Goal: Register for event/course

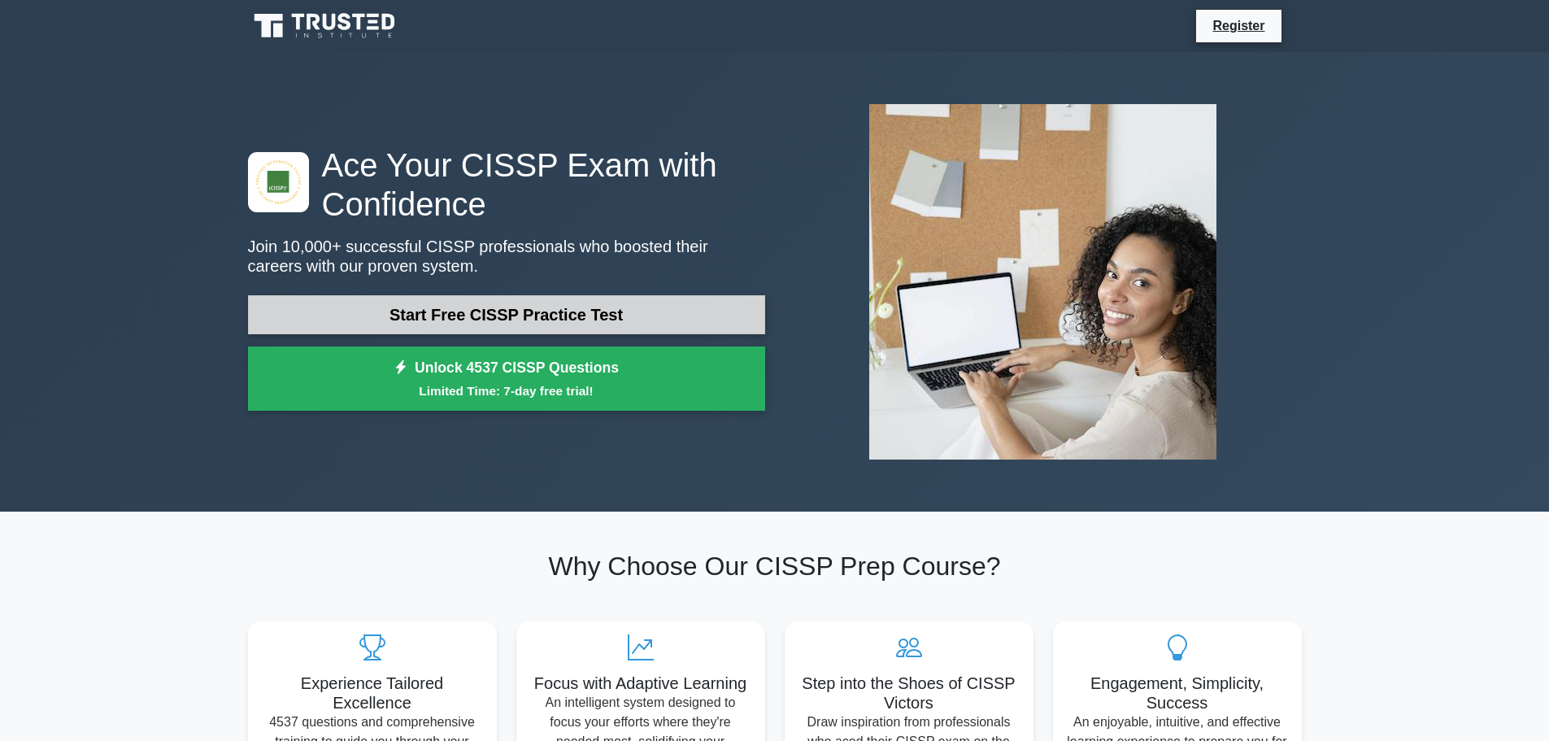
click at [441, 324] on link "Start Free CISSP Practice Test" at bounding box center [506, 314] width 517 height 39
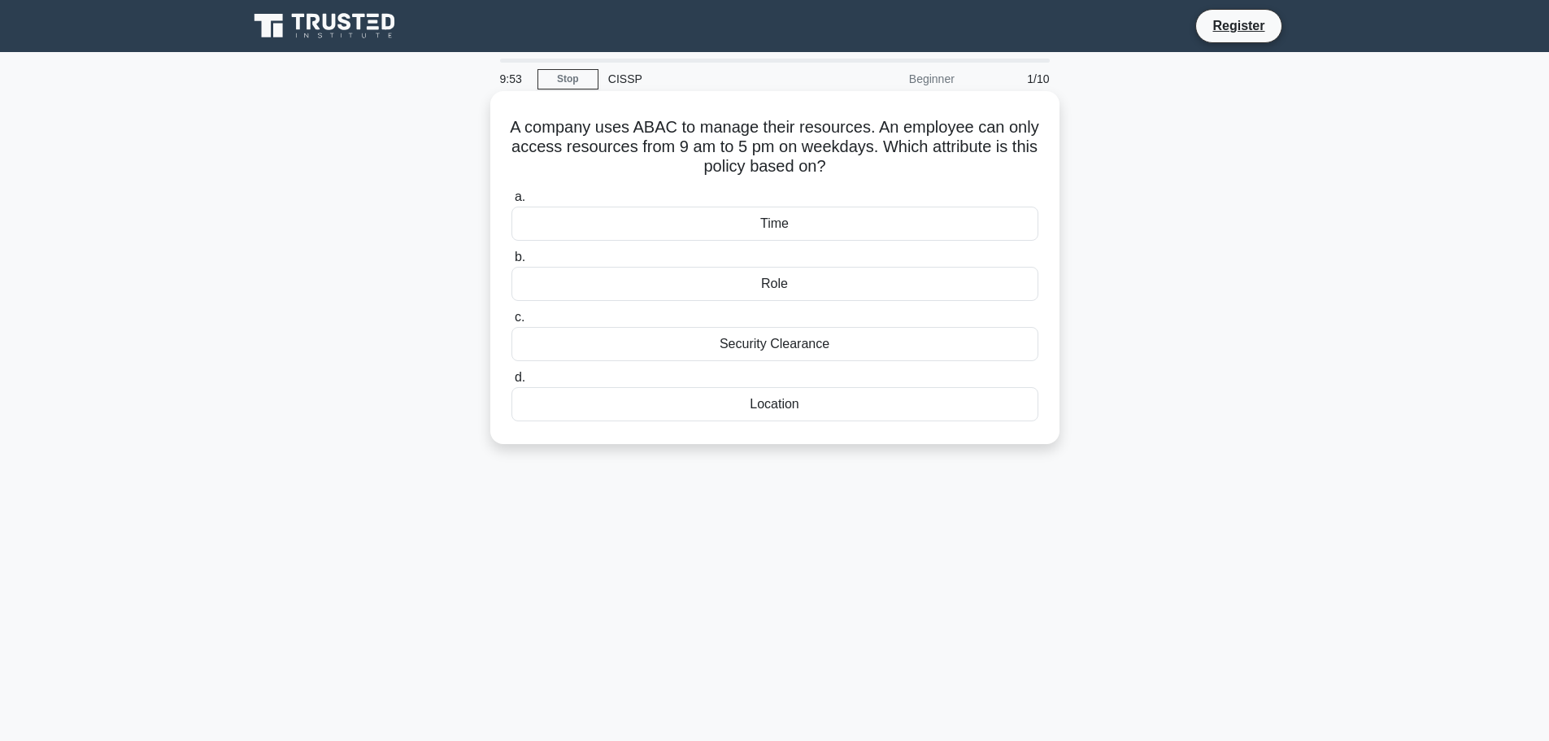
click at [718, 224] on div "Time" at bounding box center [774, 224] width 527 height 34
click at [511, 202] on input "a. Time" at bounding box center [511, 197] width 0 height 11
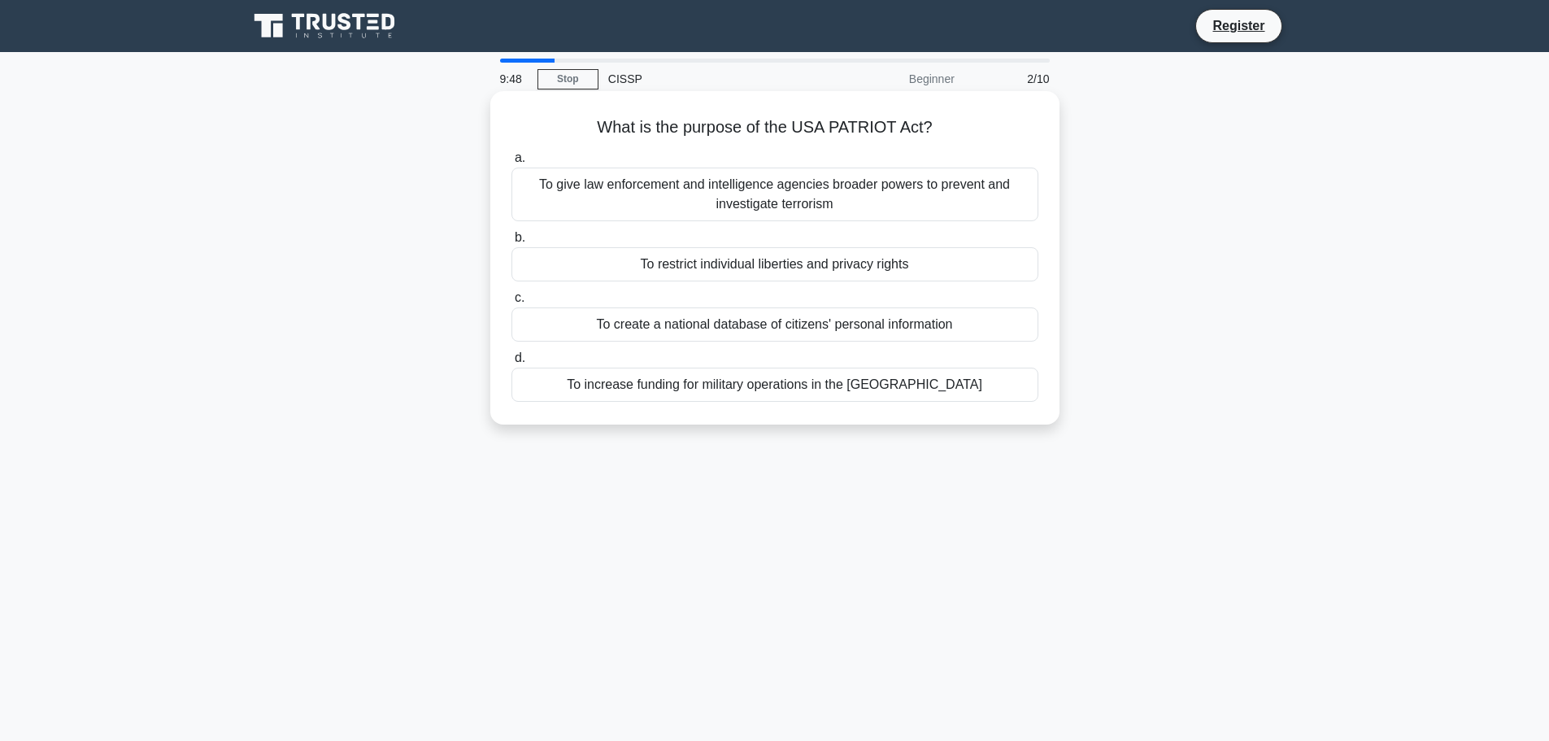
click at [783, 195] on div "To give law enforcement and intelligence agencies broader powers to prevent and…" at bounding box center [774, 195] width 527 height 54
click at [511, 163] on input "a. To give law enforcement and intelligence agencies broader powers to prevent …" at bounding box center [511, 158] width 0 height 11
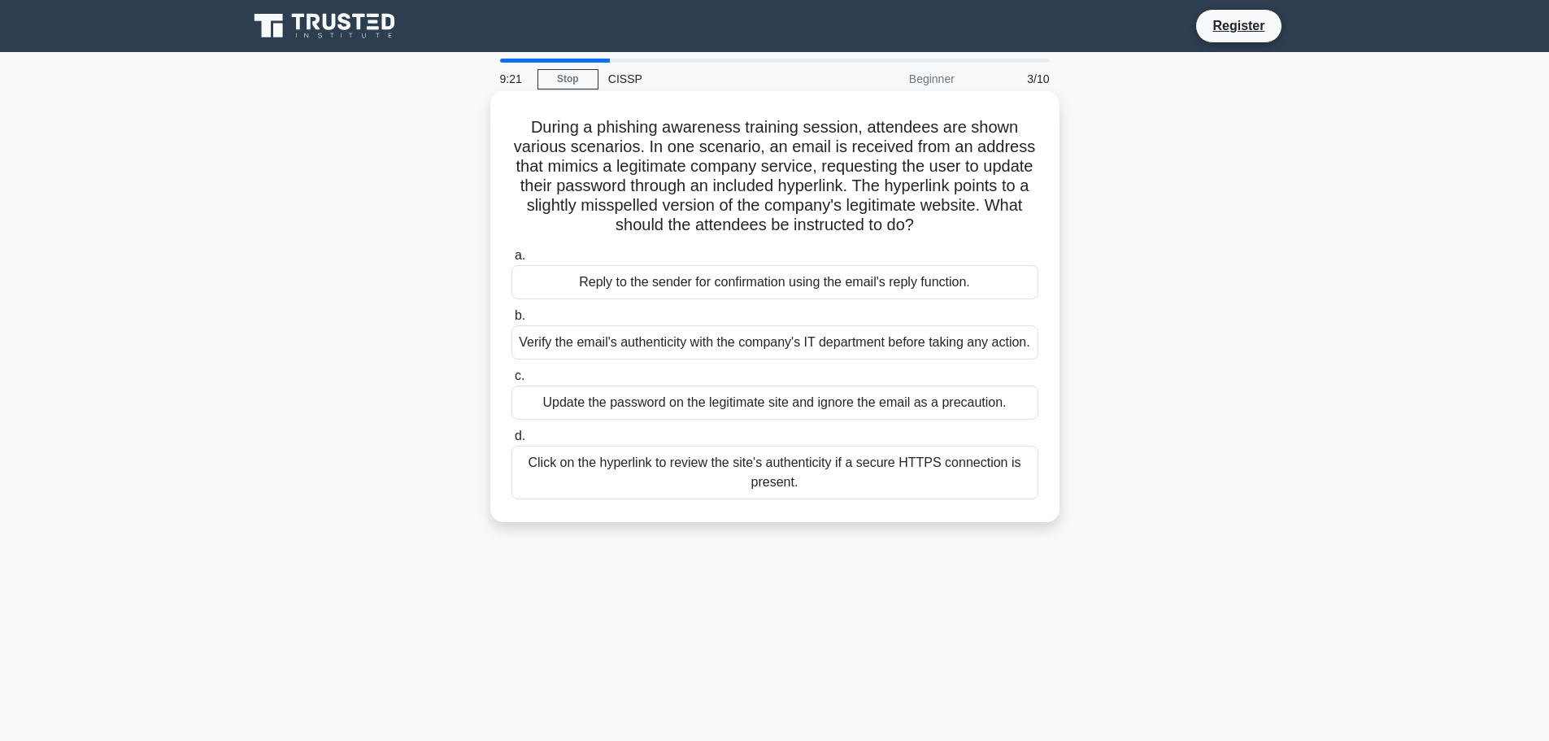
click at [877, 349] on div "Verify the email's authenticity with the company's IT department before taking …" at bounding box center [774, 342] width 527 height 34
click at [511, 321] on input "b. Verify the email's authenticity with the company's IT department before taki…" at bounding box center [511, 316] width 0 height 11
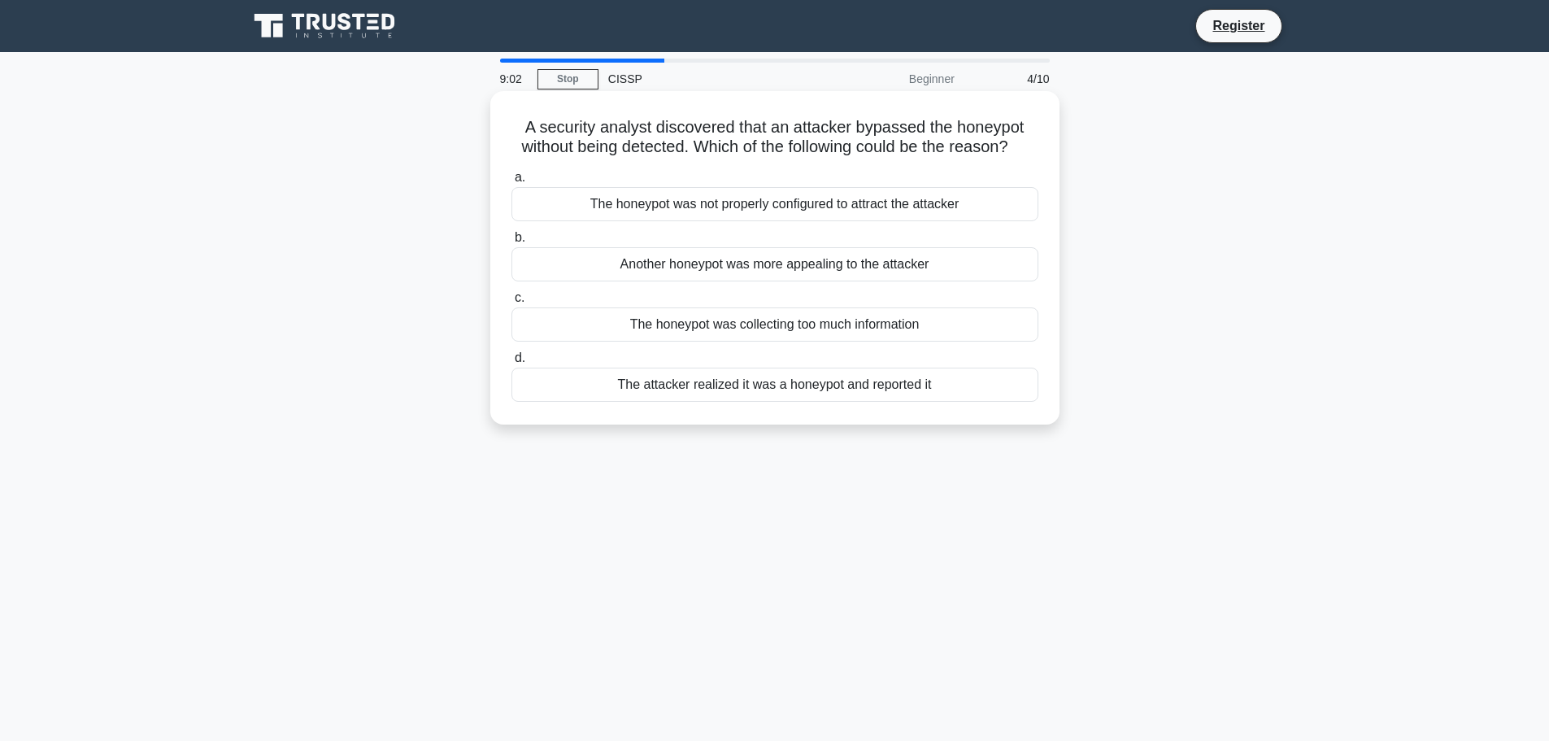
click at [790, 221] on div "The honeypot was not properly configured to attract the attacker" at bounding box center [774, 204] width 527 height 34
click at [511, 183] on input "a. The honeypot was not properly configured to attract the attacker" at bounding box center [511, 177] width 0 height 11
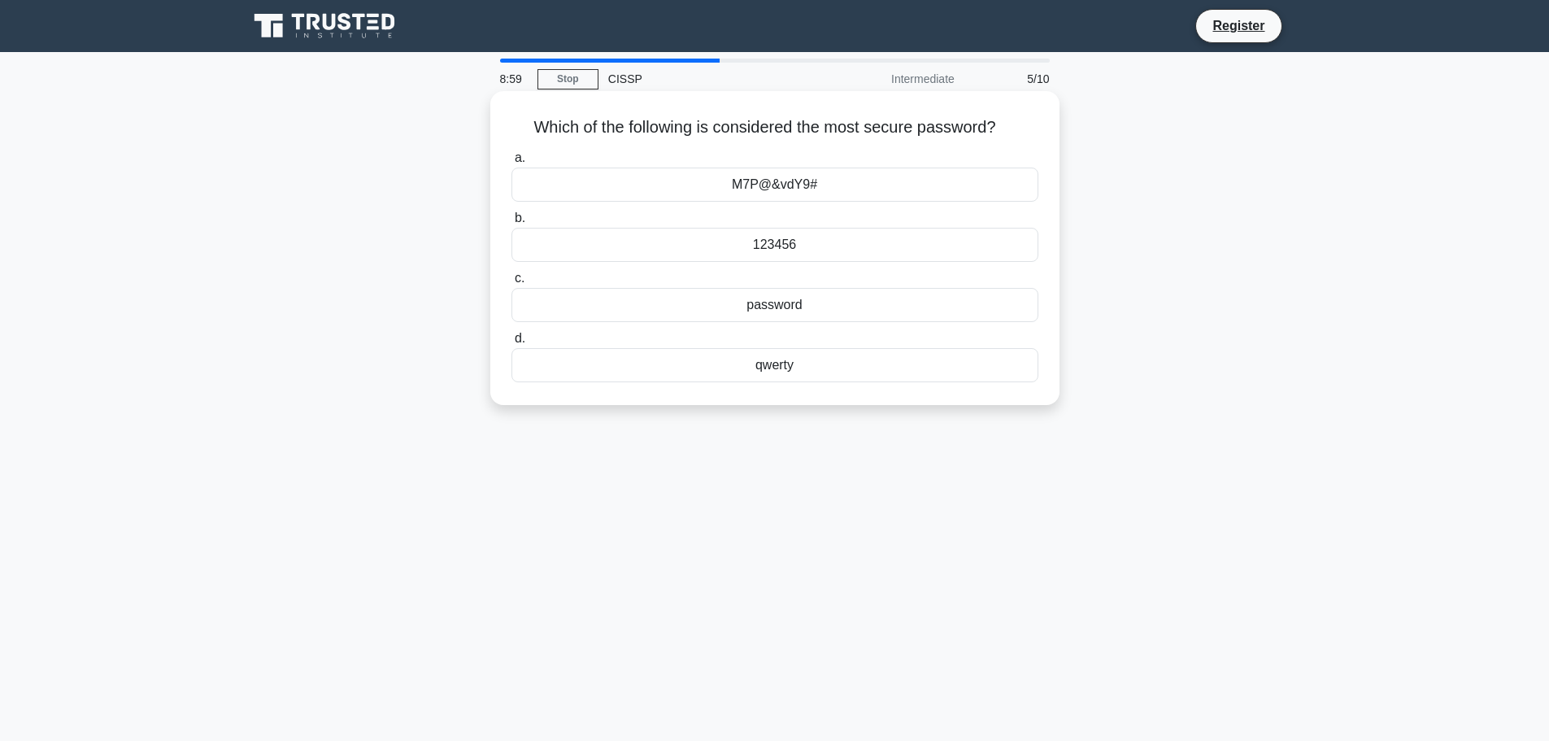
click at [697, 174] on div "M7P@&vdY9#" at bounding box center [774, 185] width 527 height 34
click at [511, 163] on input "a. M7P@&vdY9#" at bounding box center [511, 158] width 0 height 11
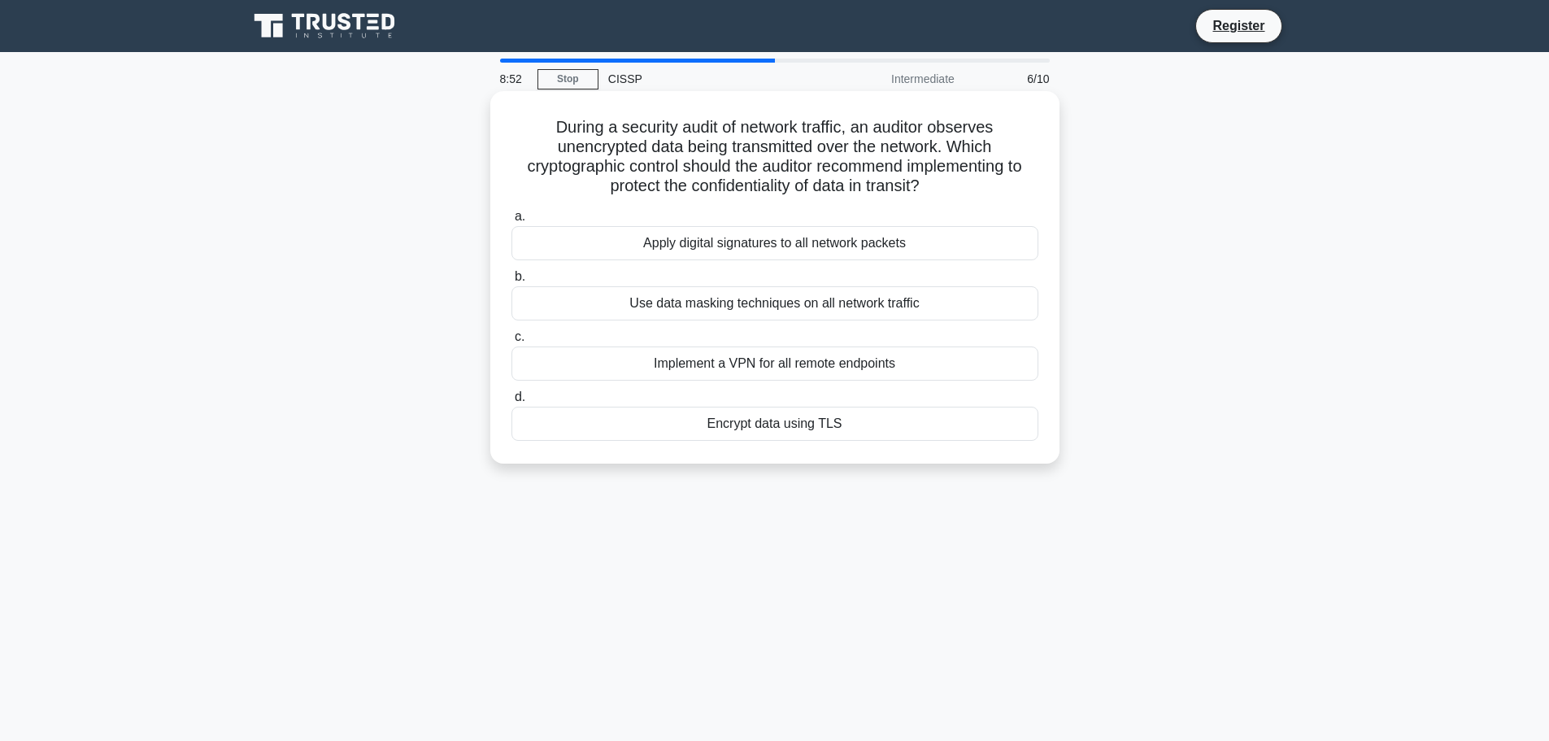
click at [874, 422] on div "Encrypt data using TLS" at bounding box center [774, 424] width 527 height 34
click at [511, 403] on input "d. Encrypt data using TLS" at bounding box center [511, 397] width 0 height 11
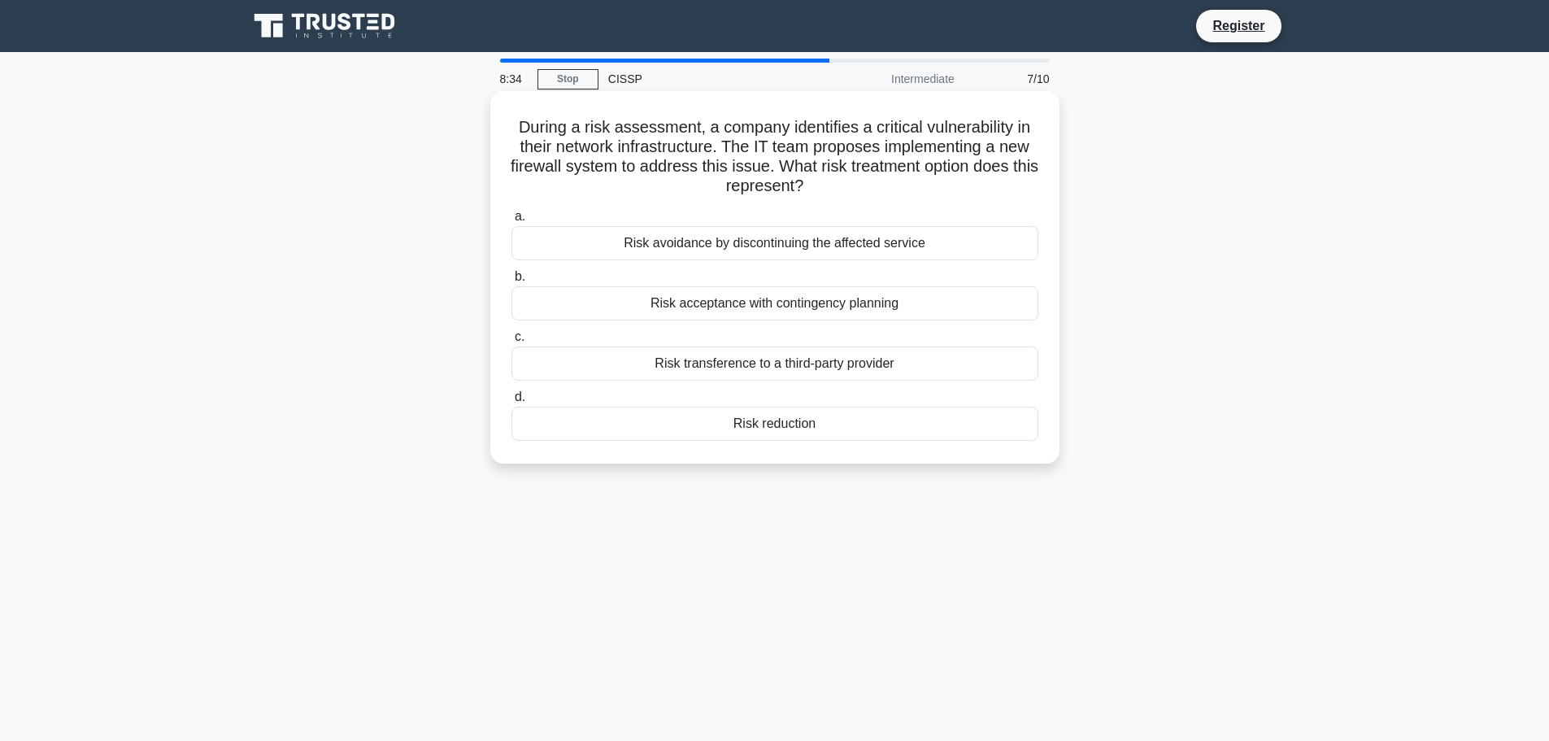
click at [874, 359] on div "Risk transference to a third-party provider" at bounding box center [774, 363] width 527 height 34
click at [511, 342] on input "c. Risk transference to a third-party provider" at bounding box center [511, 337] width 0 height 11
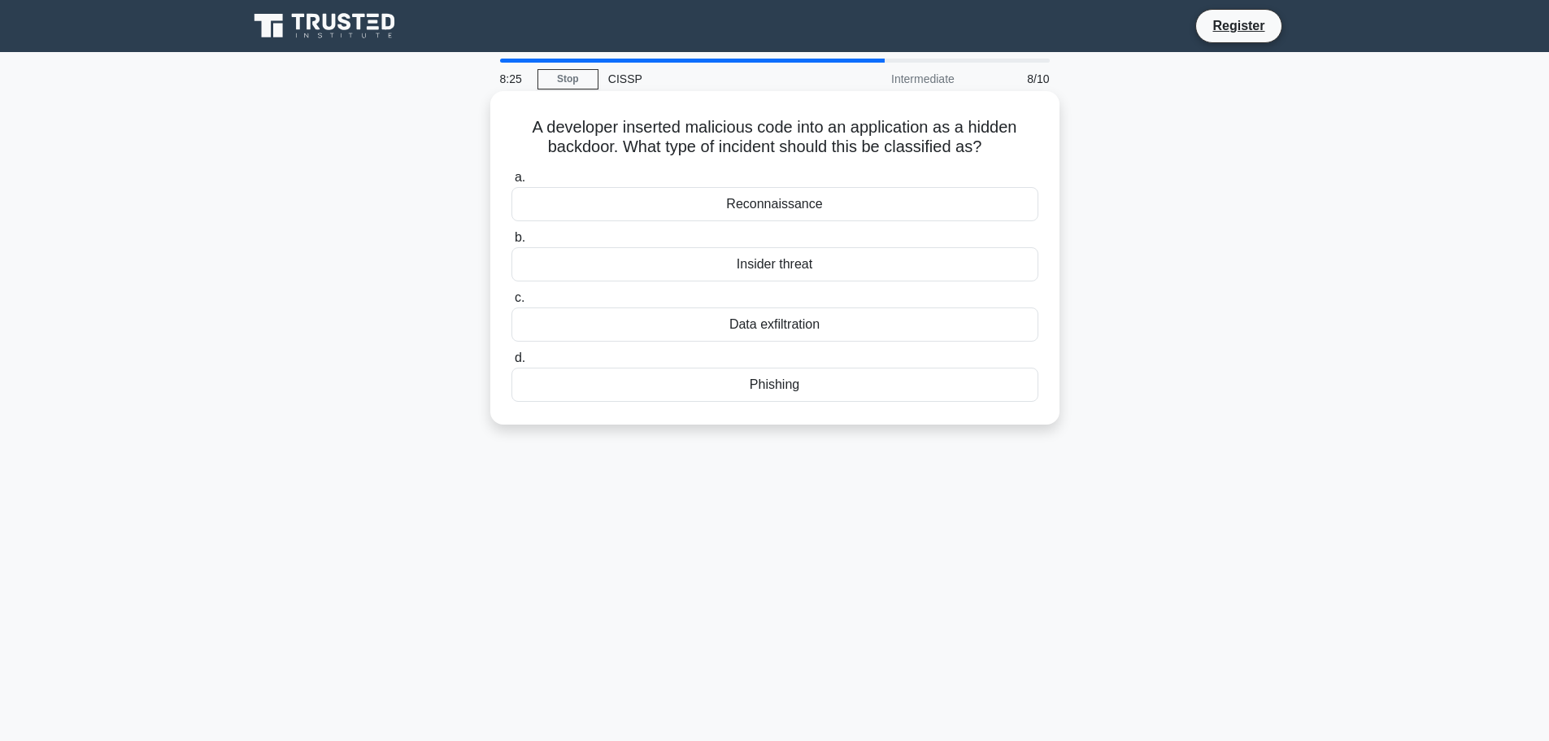
click at [831, 263] on div "Insider threat" at bounding box center [774, 264] width 527 height 34
click at [511, 243] on input "b. Insider threat" at bounding box center [511, 238] width 0 height 11
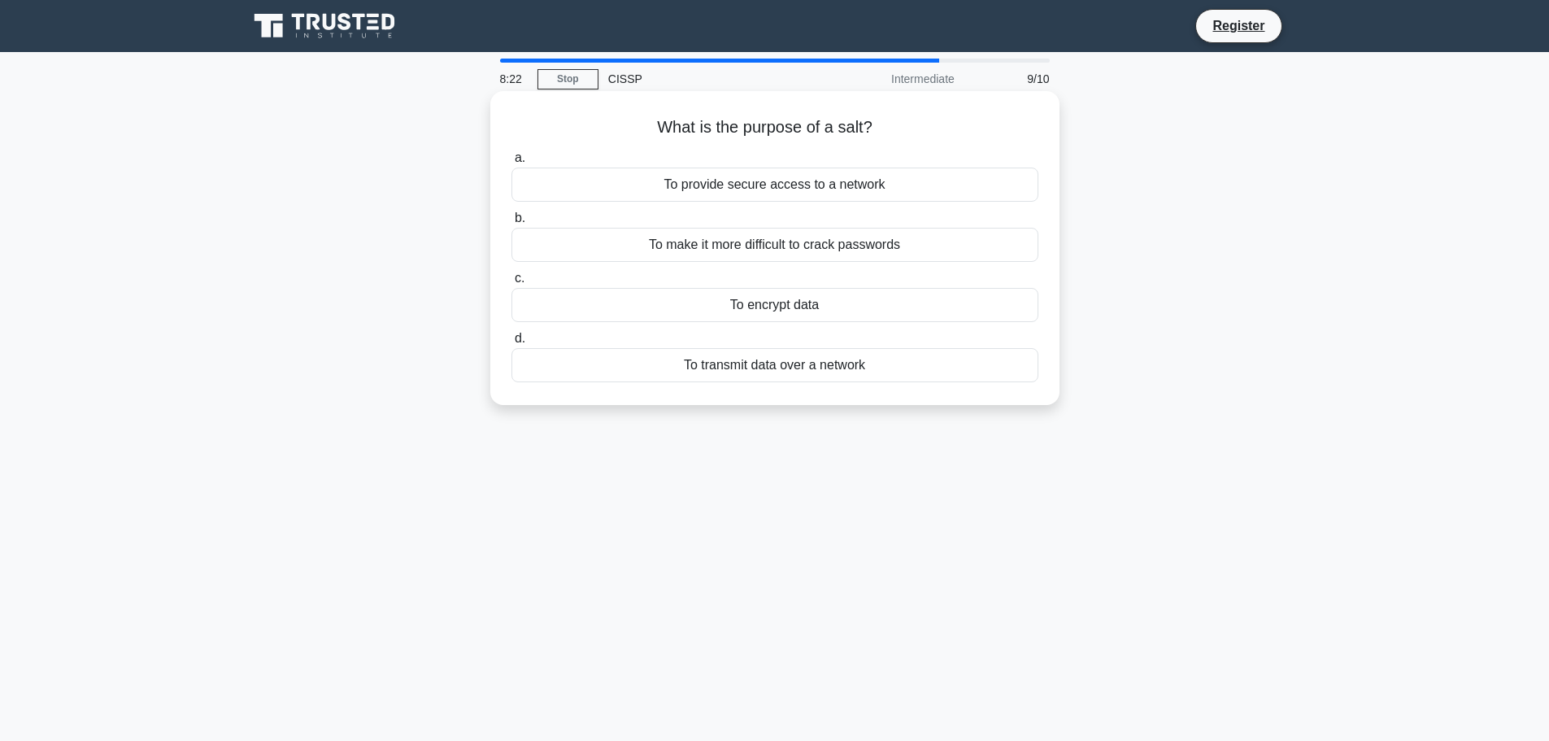
click at [930, 252] on div "To make it more difficult to crack passwords" at bounding box center [774, 245] width 527 height 34
click at [511, 224] on input "b. To make it more difficult to crack passwords" at bounding box center [511, 218] width 0 height 11
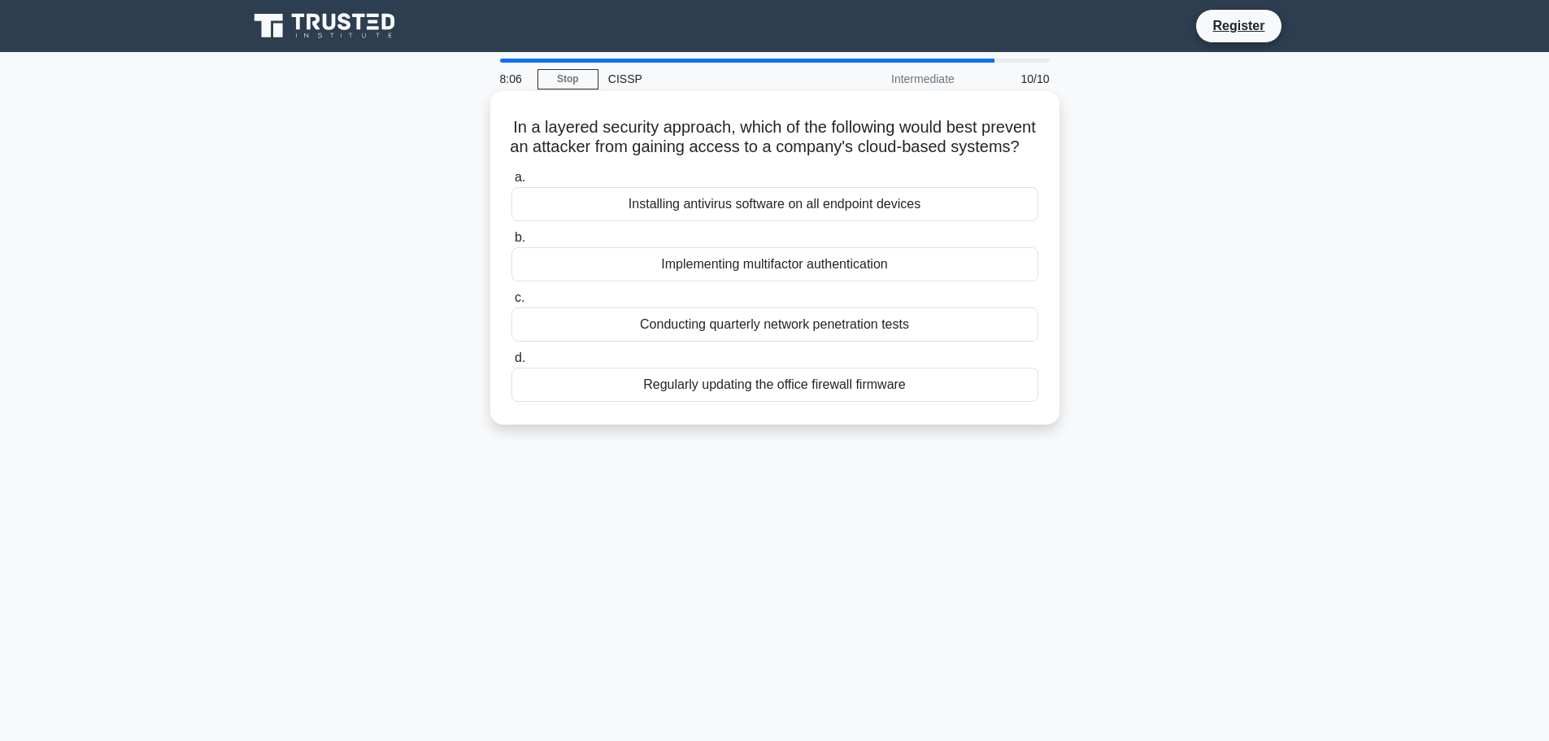
click at [867, 281] on div "Implementing multifactor authentication" at bounding box center [774, 264] width 527 height 34
click at [511, 243] on input "b. Implementing multifactor authentication" at bounding box center [511, 238] width 0 height 11
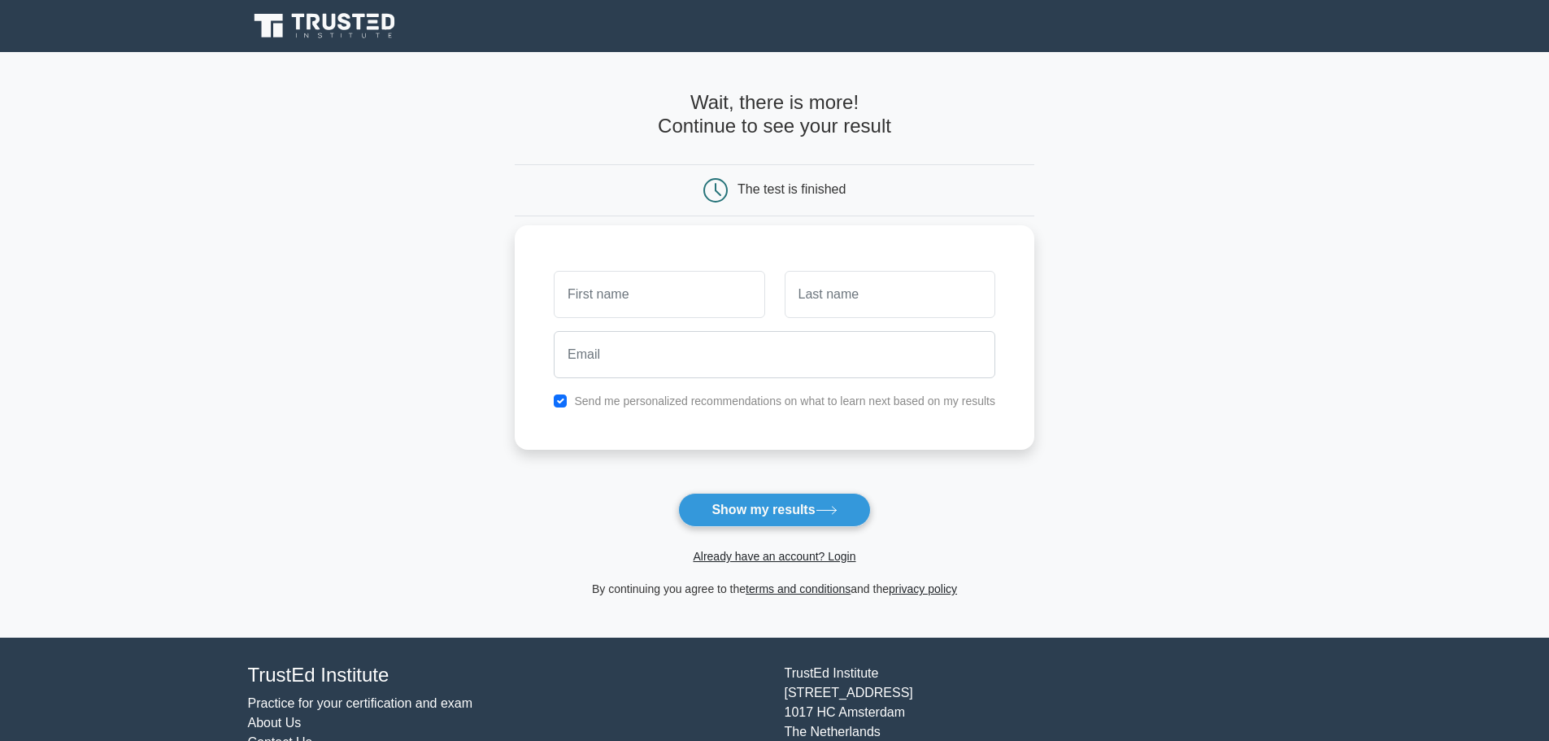
click at [664, 298] on input "text" at bounding box center [659, 294] width 211 height 47
type input "[PERSON_NAME]"
click at [845, 311] on input "text" at bounding box center [890, 294] width 211 height 47
type input "[PERSON_NAME]"
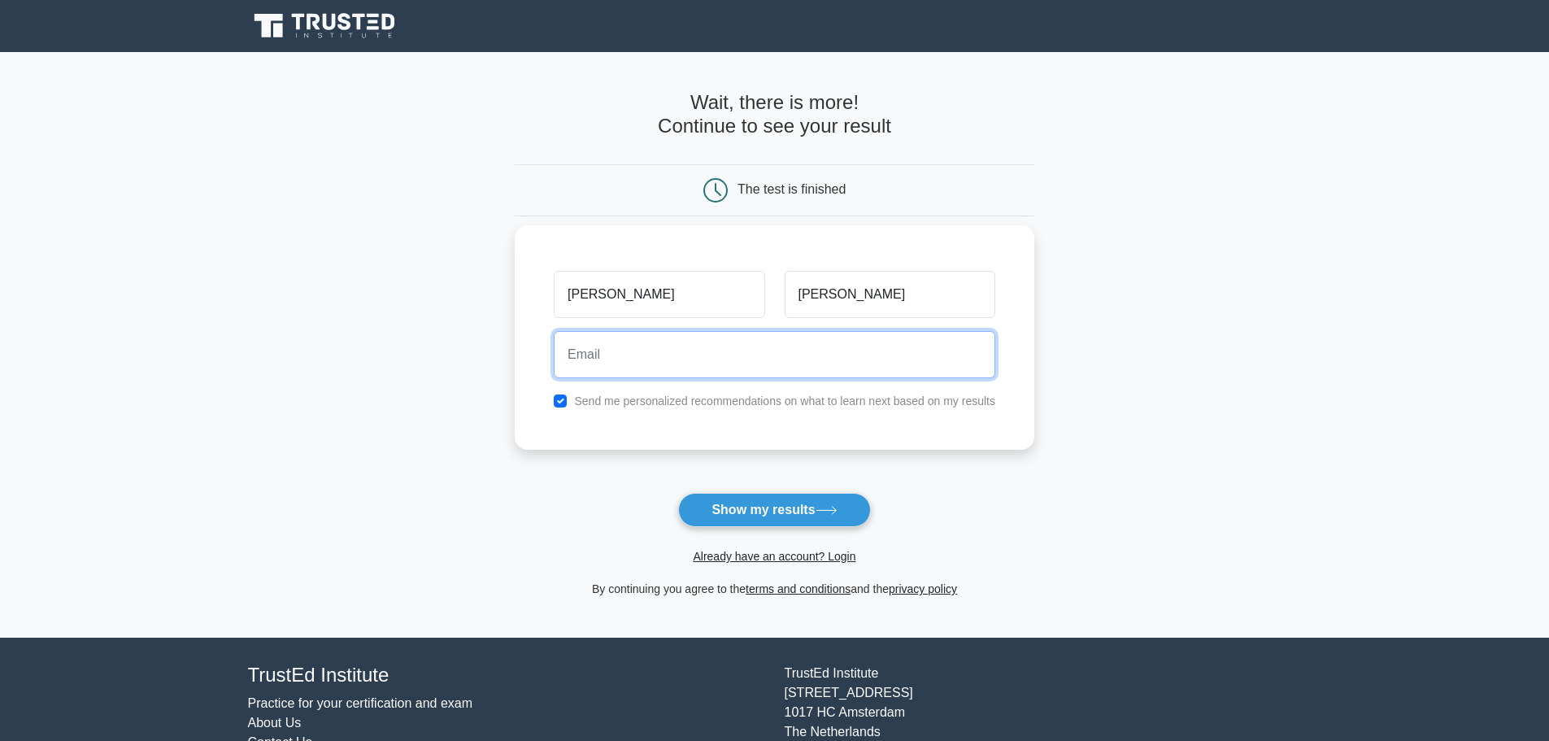
click at [742, 353] on input "email" at bounding box center [775, 354] width 442 height 47
type input "[EMAIL_ADDRESS][DOMAIN_NAME]"
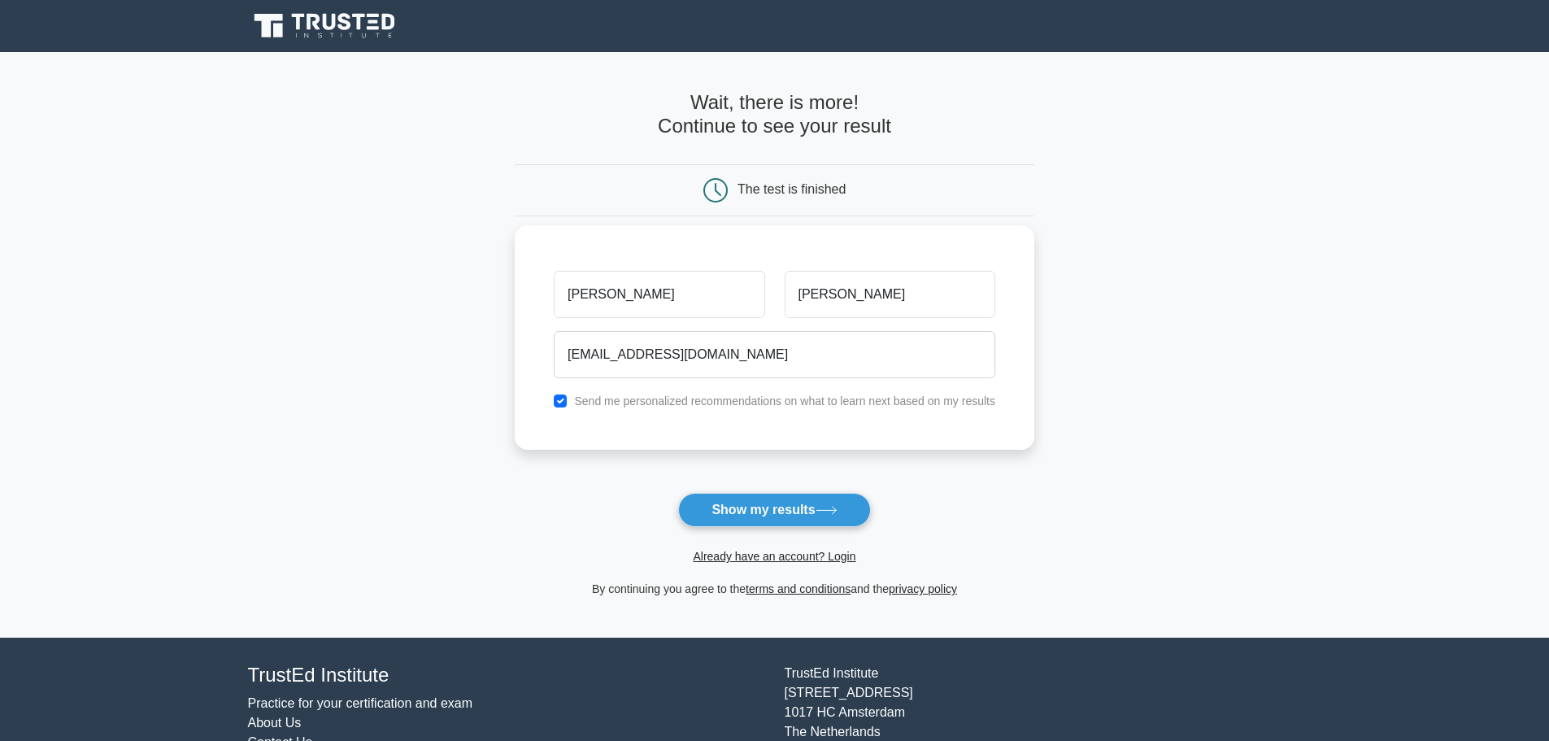
click at [674, 402] on label "Send me personalized recommendations on what to learn next based on my results" at bounding box center [784, 400] width 421 height 13
drag, startPoint x: 685, startPoint y: 402, endPoint x: 667, endPoint y: 409, distance: 19.3
click at [688, 406] on label "Send me personalized recommendations on what to learn next based on my results" at bounding box center [784, 400] width 421 height 13
click at [565, 399] on input "checkbox" at bounding box center [560, 400] width 13 height 13
checkbox input "false"
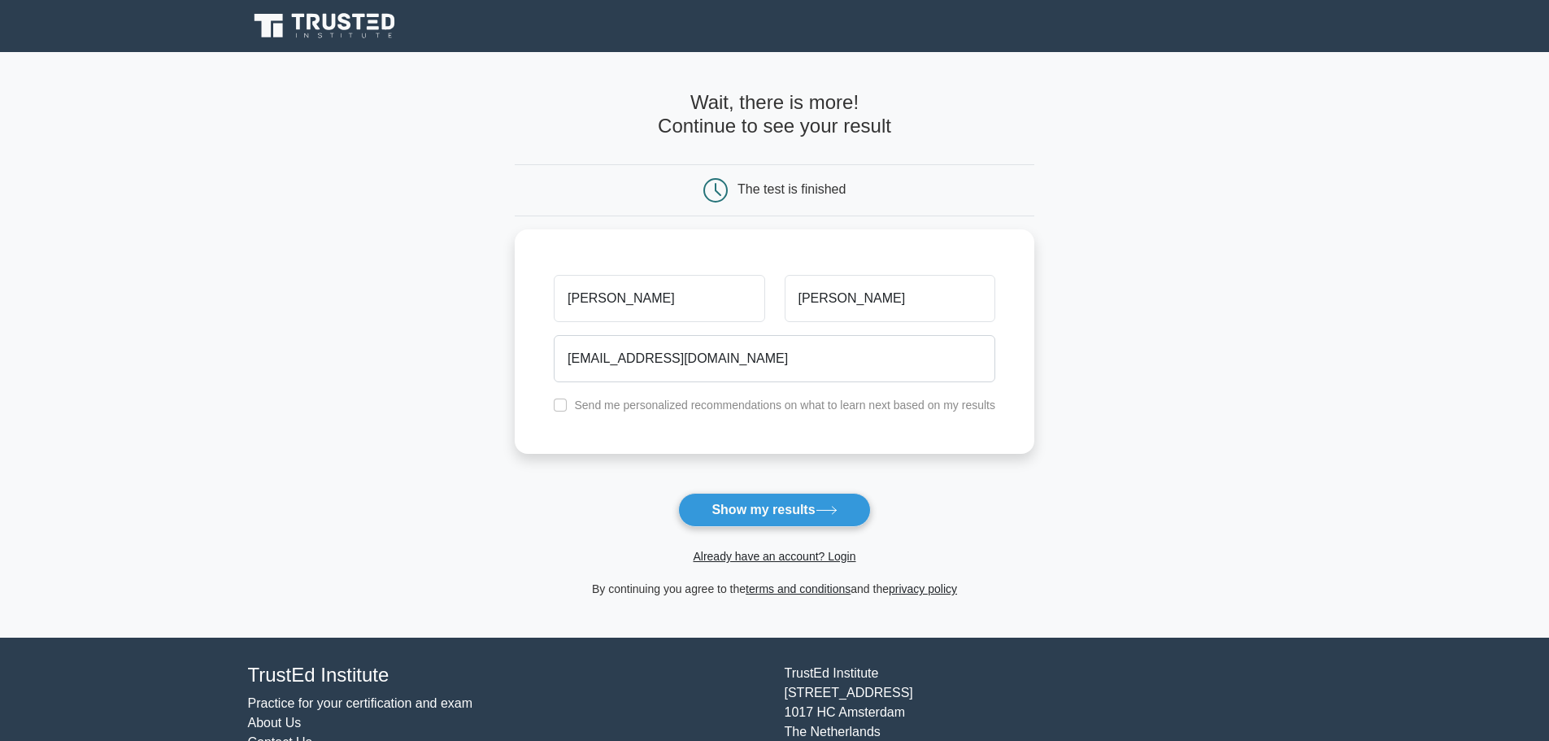
click at [804, 505] on button "Show my results" at bounding box center [774, 510] width 192 height 34
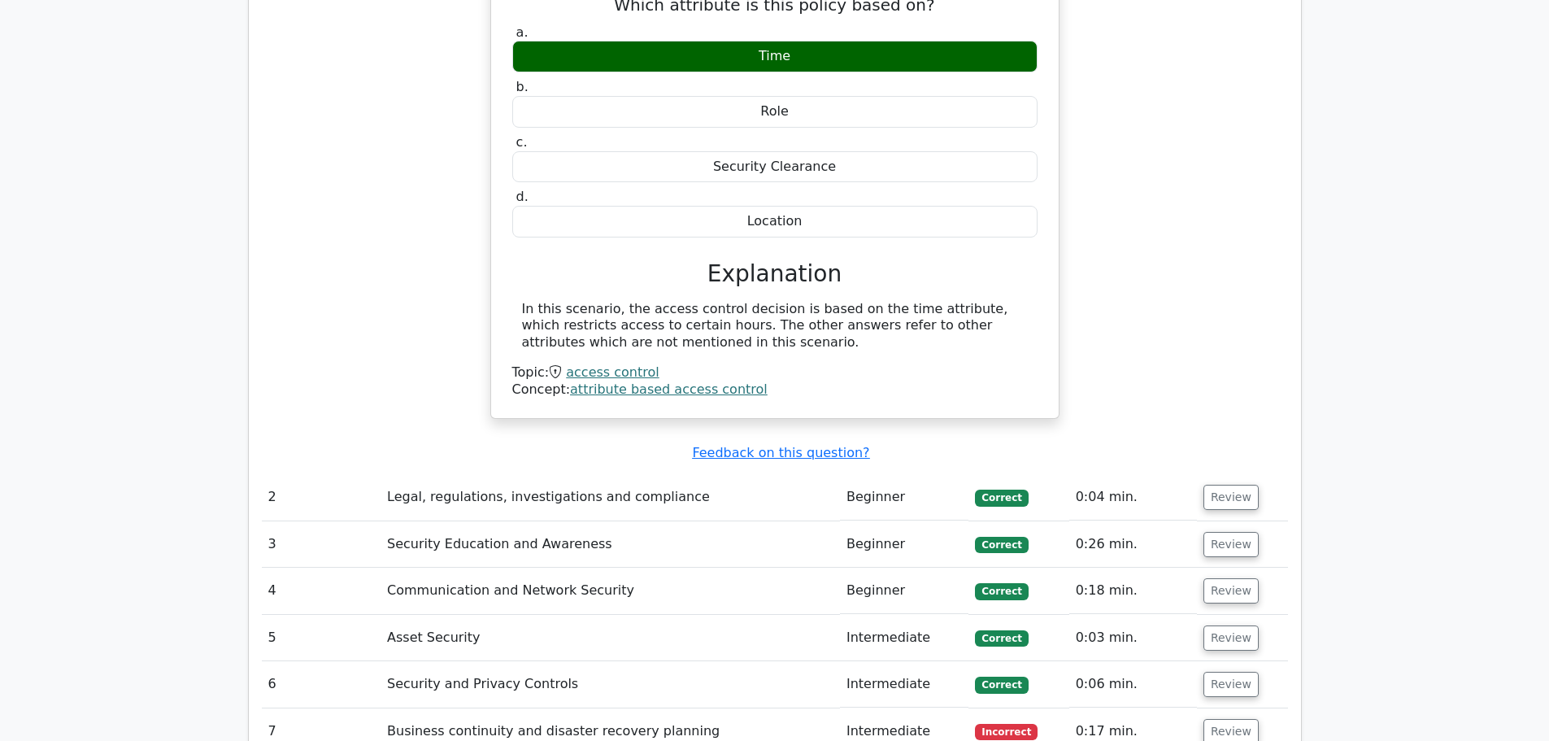
scroll to position [1870, 0]
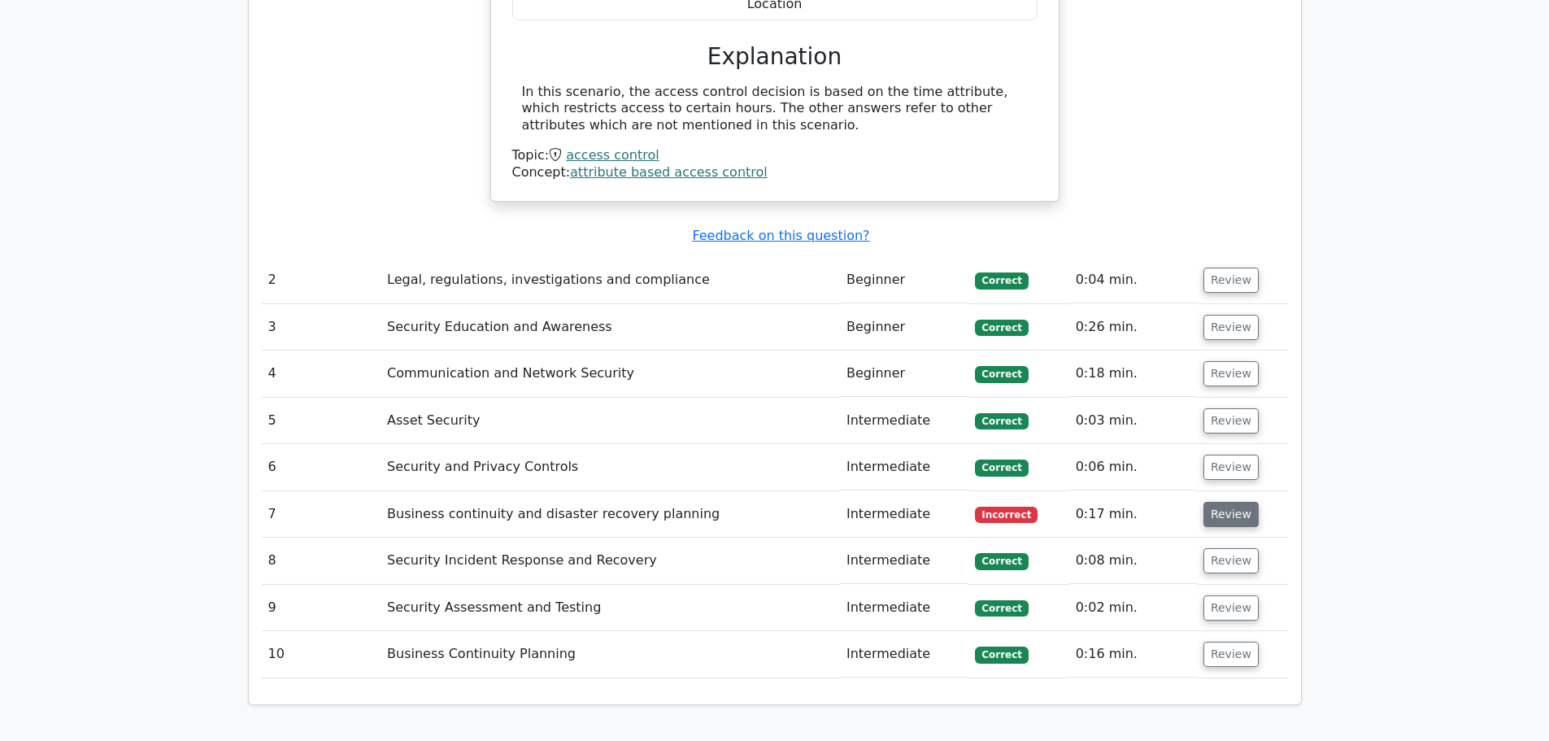
click at [1204, 502] on button "Review" at bounding box center [1230, 514] width 55 height 25
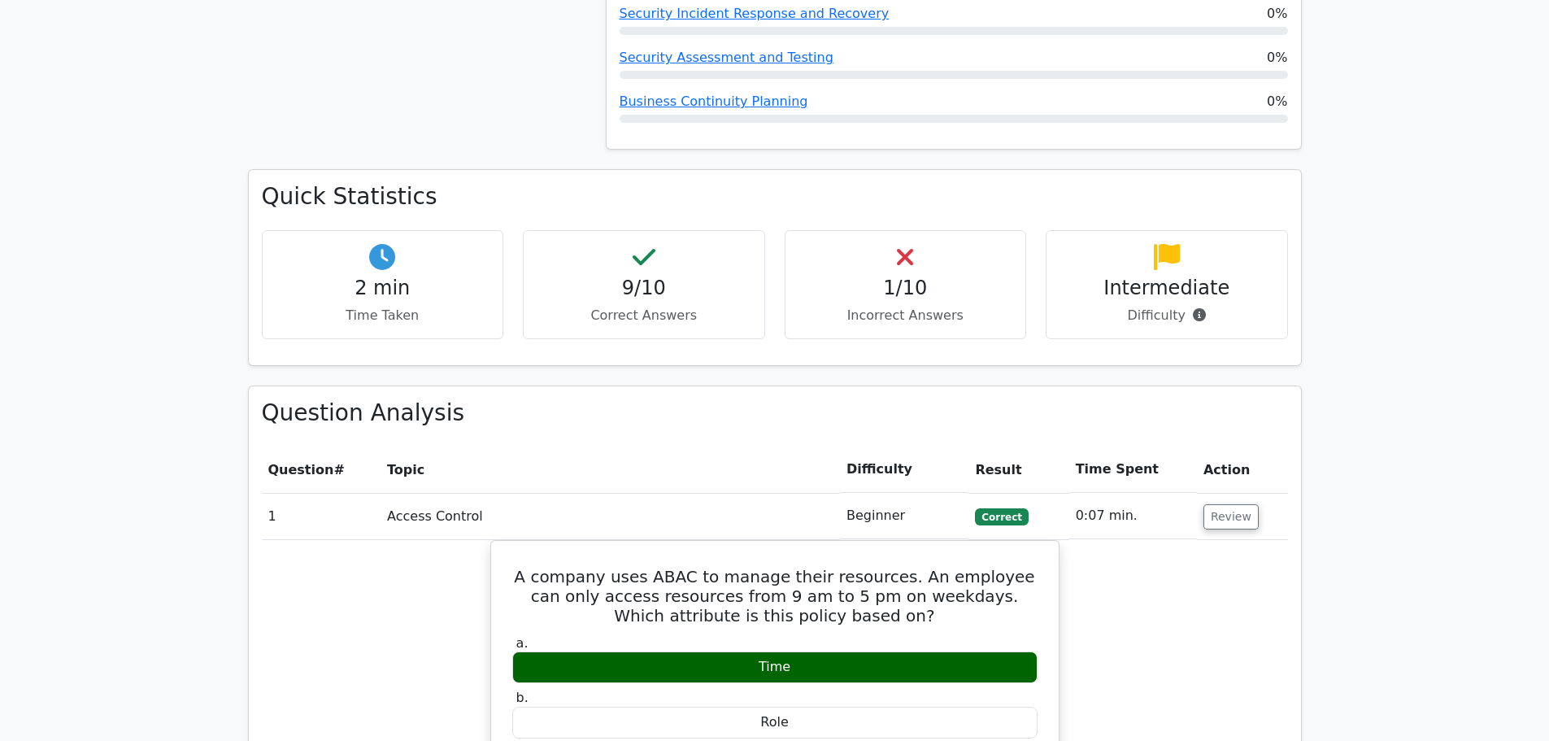
scroll to position [0, 0]
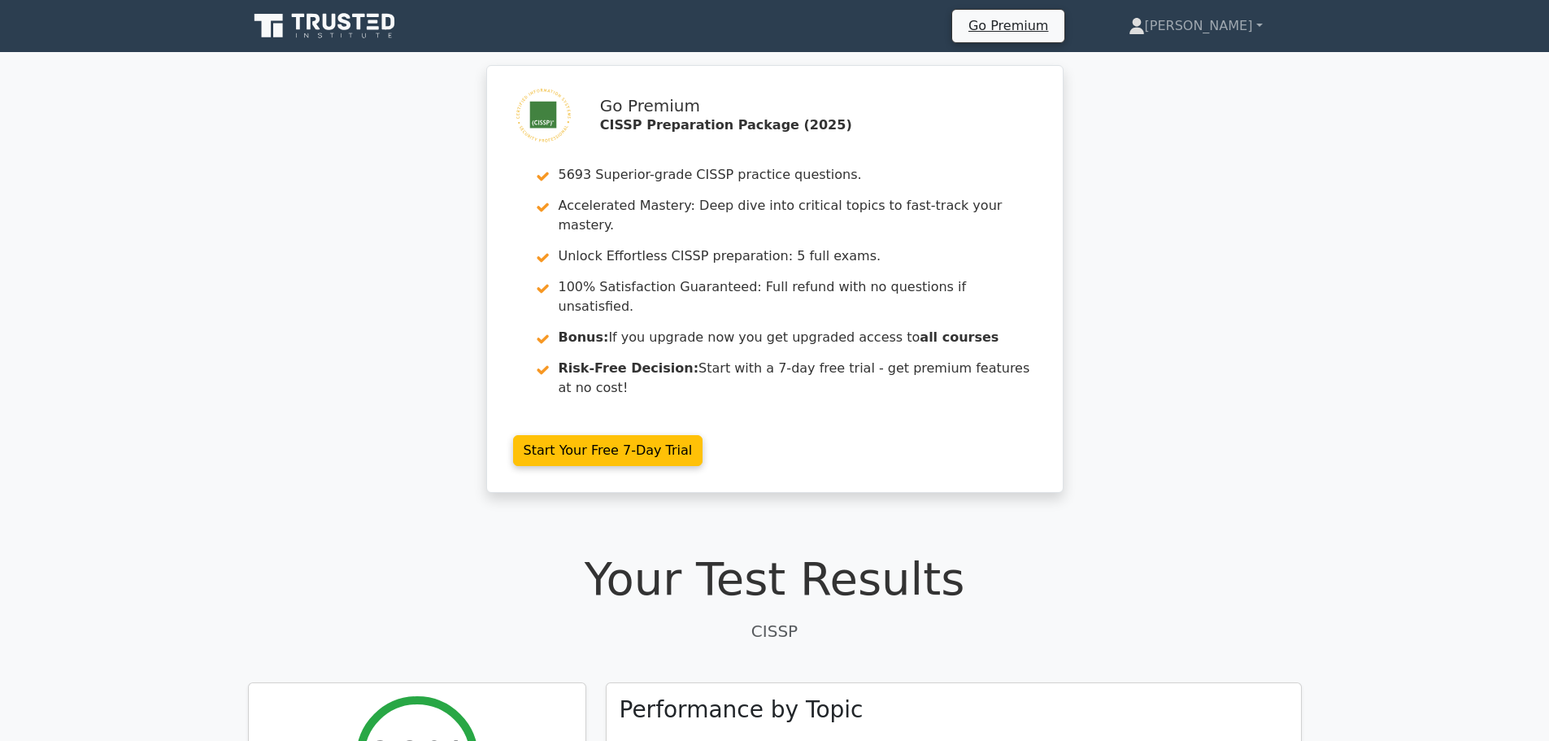
drag, startPoint x: 1131, startPoint y: 321, endPoint x: 1083, endPoint y: -68, distance: 392.4
